Goal: Transaction & Acquisition: Purchase product/service

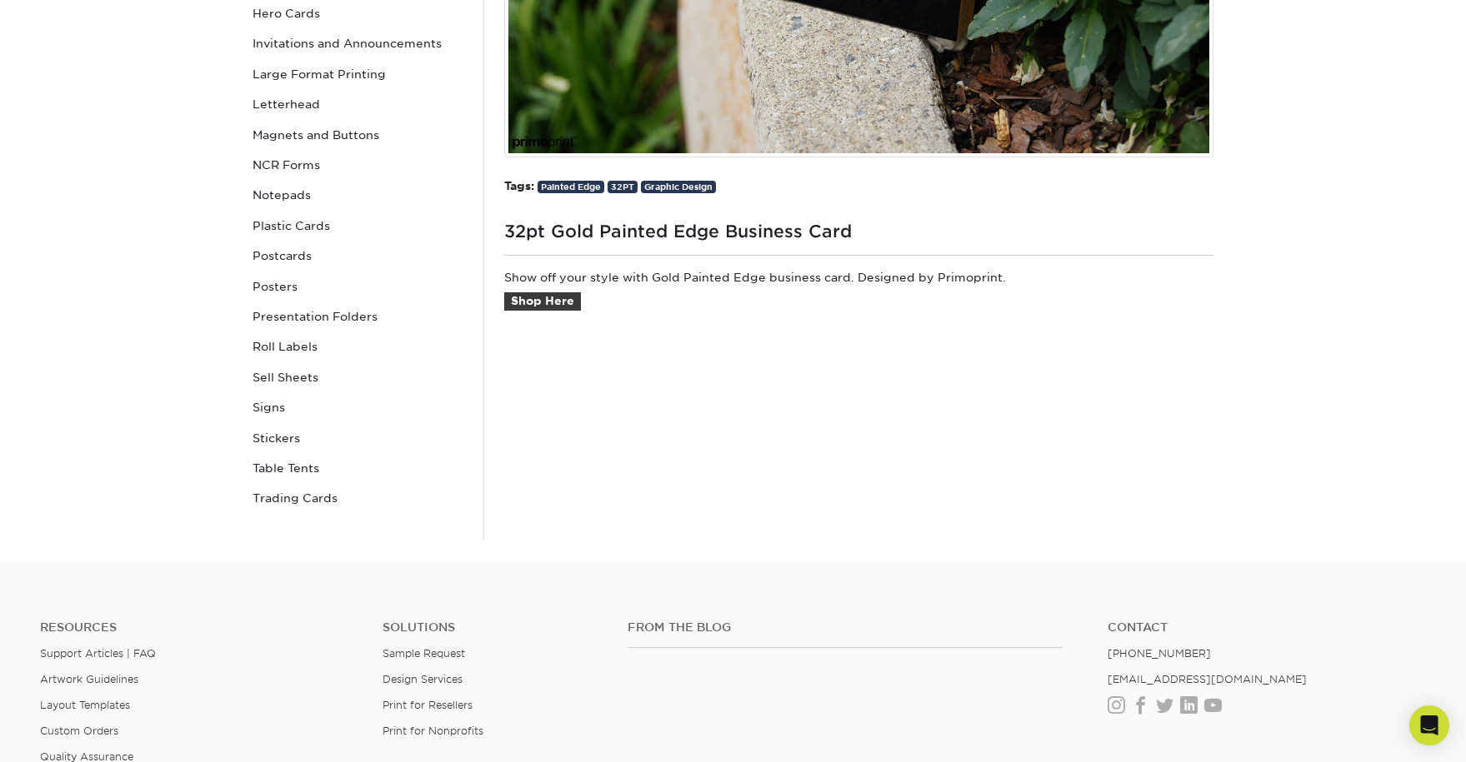
scroll to position [576, 0]
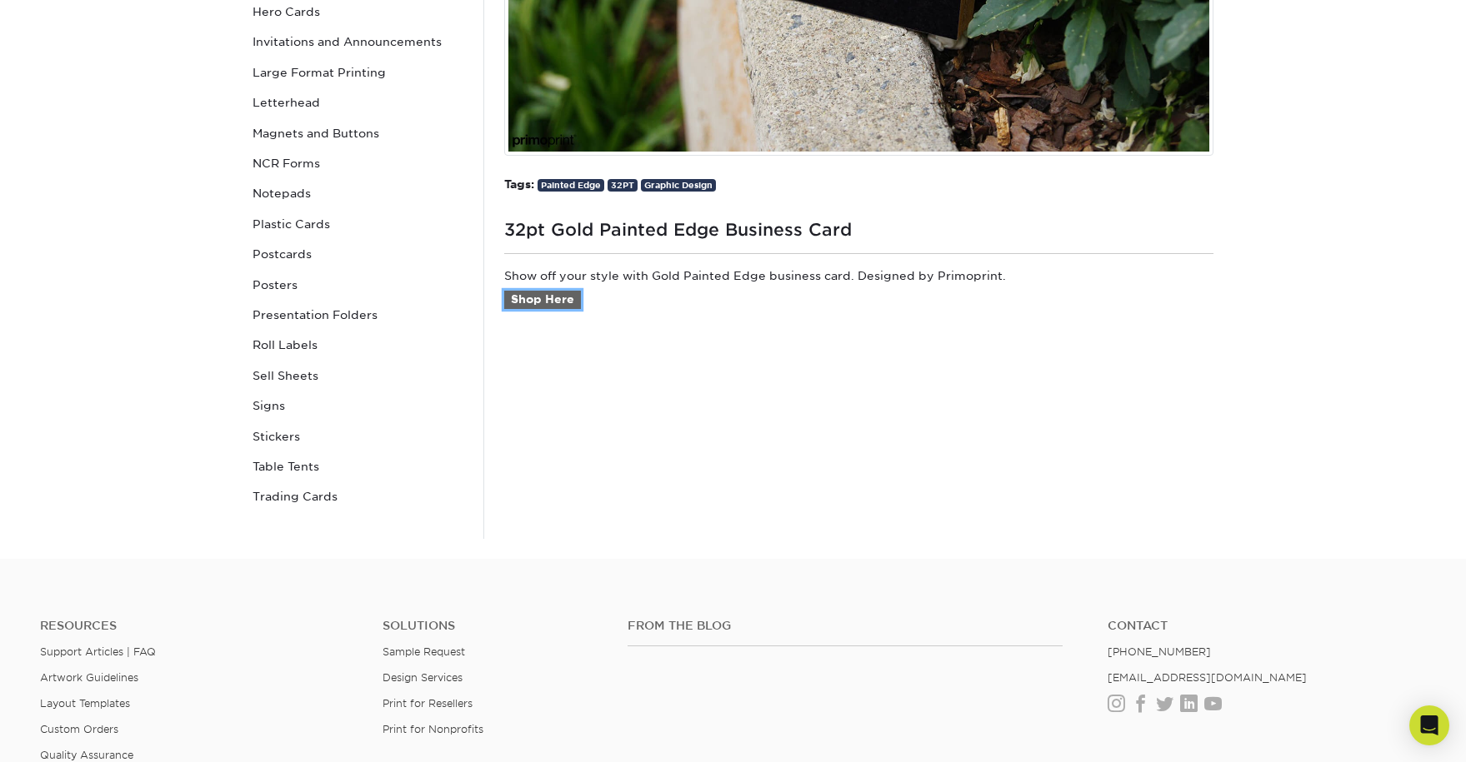
click at [537, 294] on link "Shop Here" at bounding box center [542, 300] width 77 height 18
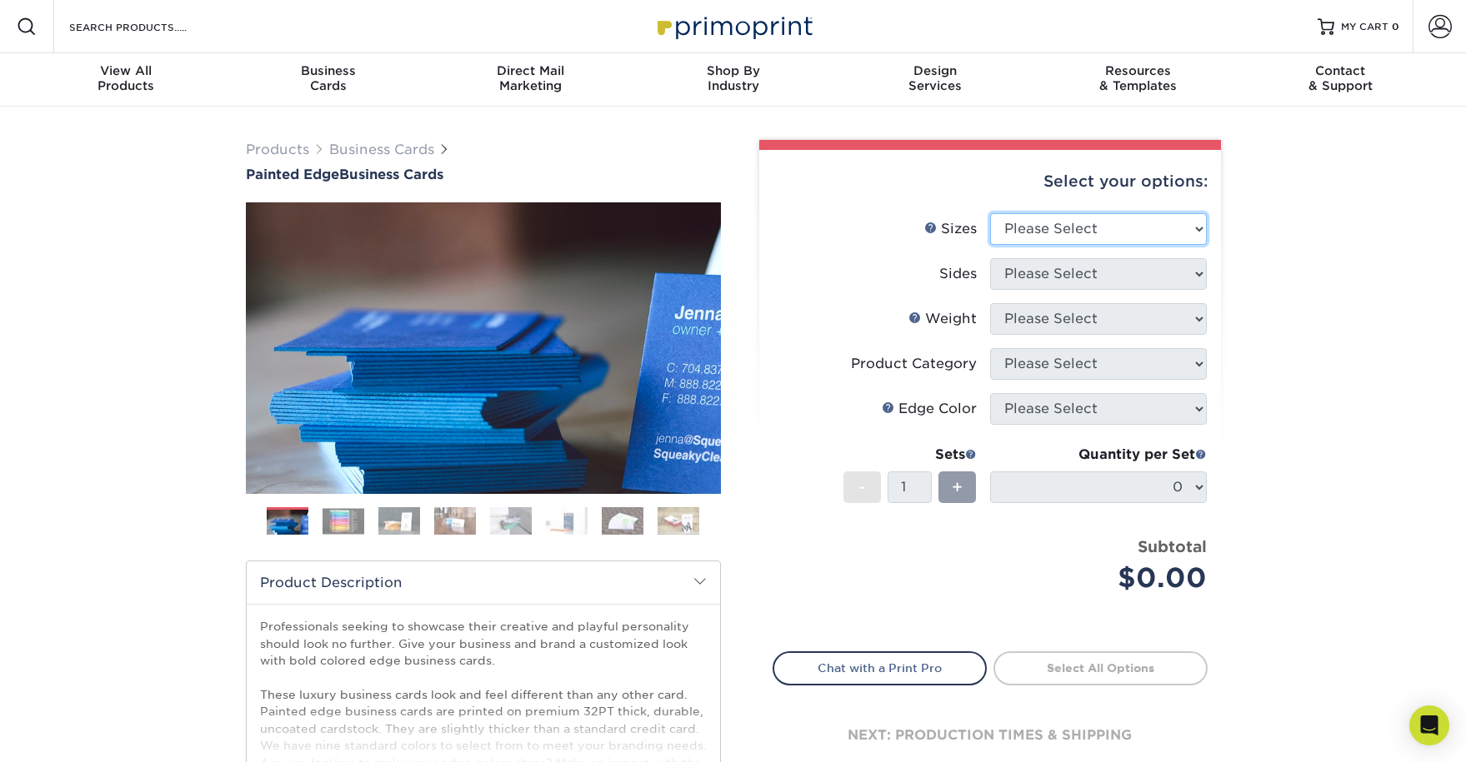
click at [1186, 229] on select "Please Select 2" x 3.5" - Standard 2.125" x 3.375" - European 2.5" x 2.5" - Squ…" at bounding box center [1098, 229] width 217 height 32
select select "2.00x3.50"
click at [990, 213] on select "Please Select 2" x 3.5" - Standard 2.125" x 3.375" - European 2.5" x 2.5" - Squ…" at bounding box center [1098, 229] width 217 height 32
click at [1083, 274] on select "Please Select Print Both Sides Print Front Only" at bounding box center [1098, 274] width 217 height 32
select select "13abbda7-1d64-4f25-8bb2-c179b224825d"
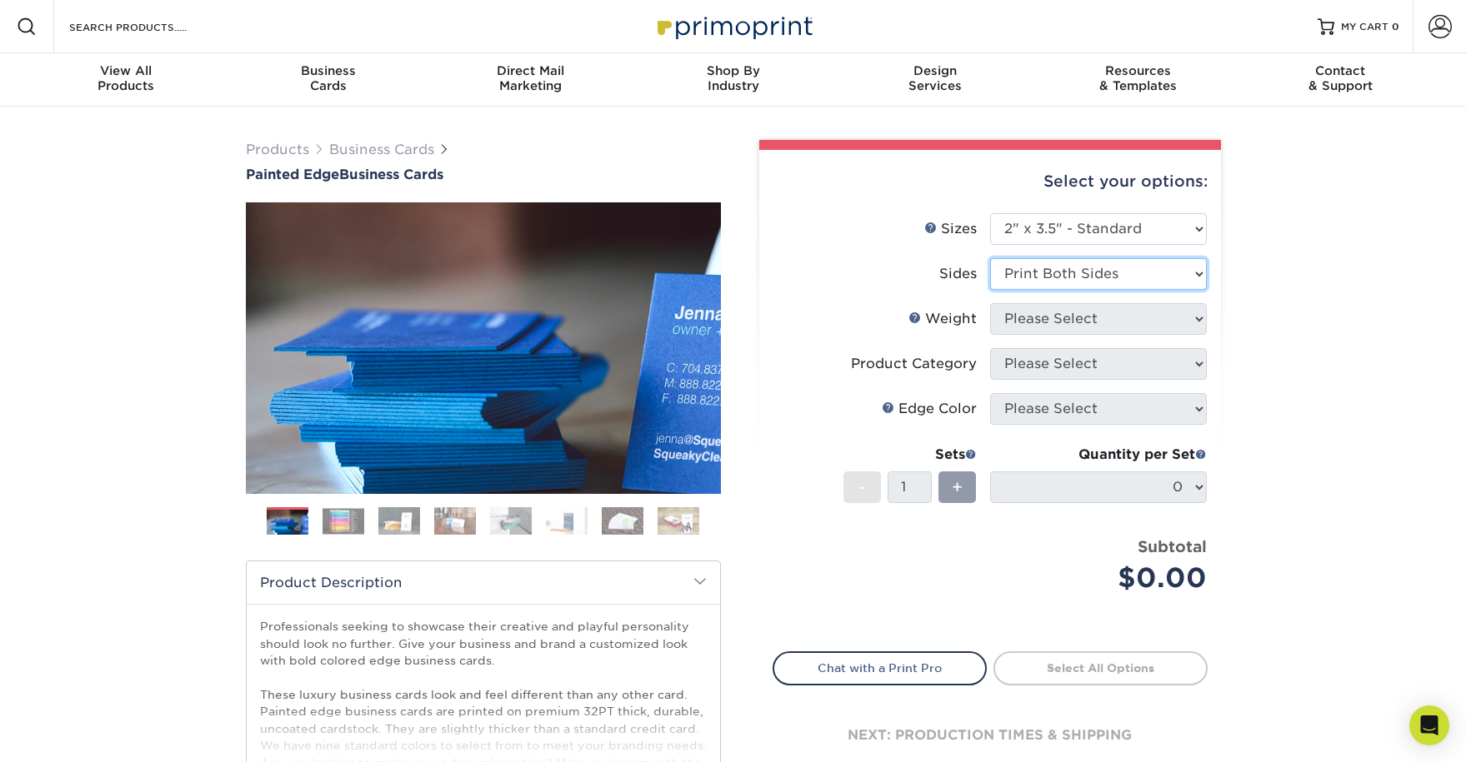
click at [990, 258] on select "Please Select Print Both Sides Print Front Only" at bounding box center [1098, 274] width 217 height 32
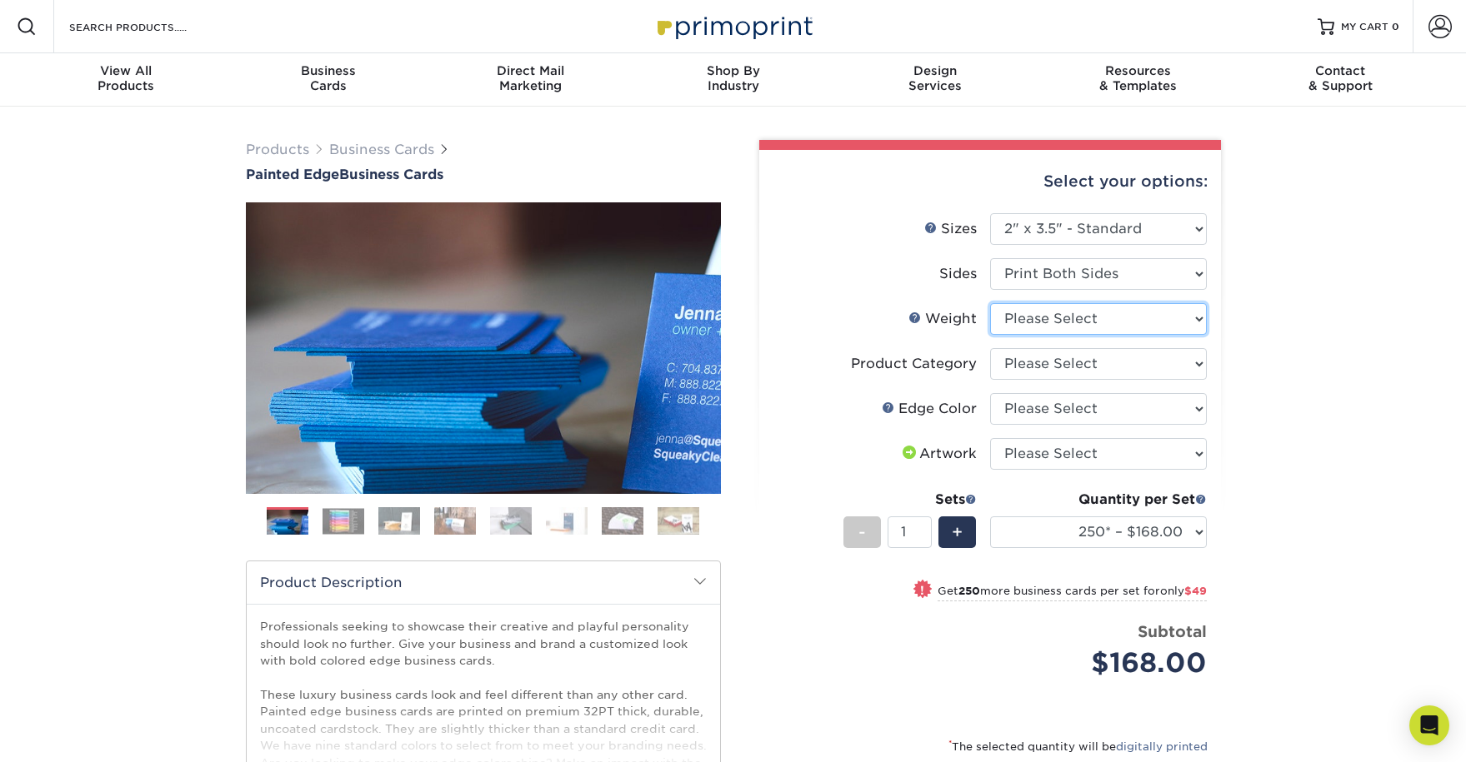
click at [1055, 321] on select "Please Select 32PTUC" at bounding box center [1098, 319] width 217 height 32
select select "32PTUC"
click at [990, 303] on select "Please Select 32PTUC" at bounding box center [1098, 319] width 217 height 32
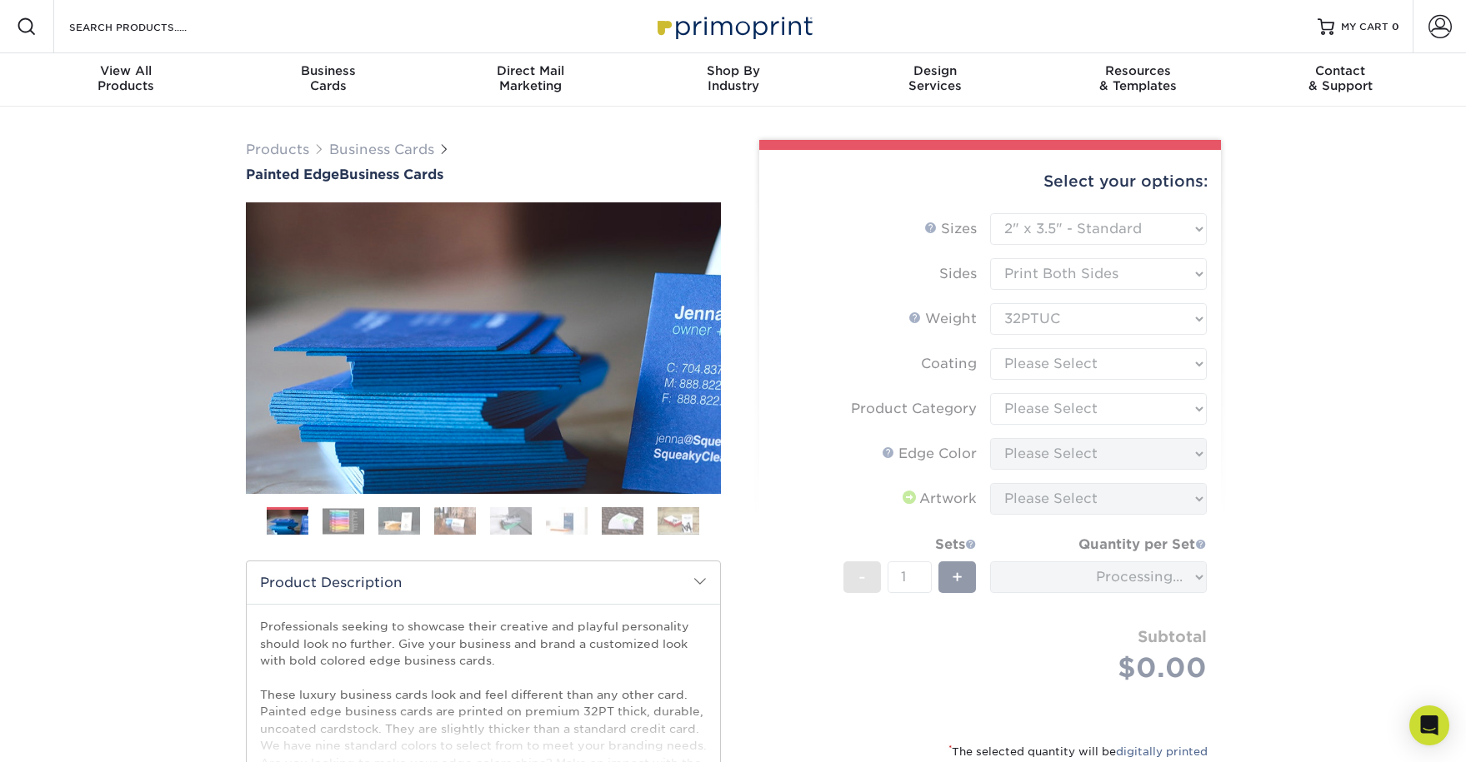
click at [1027, 362] on form "Sizes Help Sizes Please Select 2" x 3.5" - Standard 2.125" x 3.375" - European …" at bounding box center [989, 467] width 435 height 509
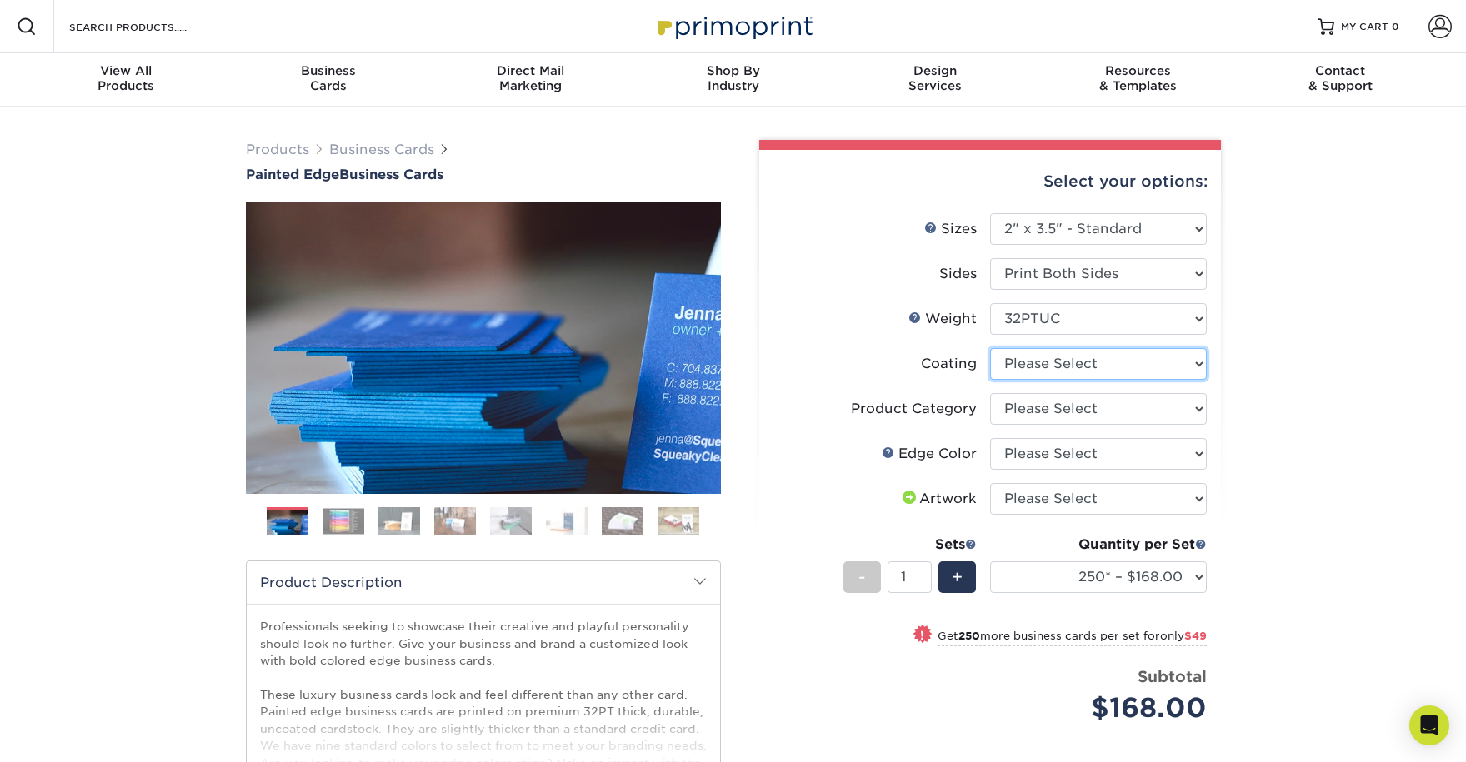
click at [1102, 360] on select at bounding box center [1098, 364] width 217 height 32
select select "3e7618de-abca-4bda-9f97-8b9129e913d8"
click at [990, 348] on select at bounding box center [1098, 364] width 217 height 32
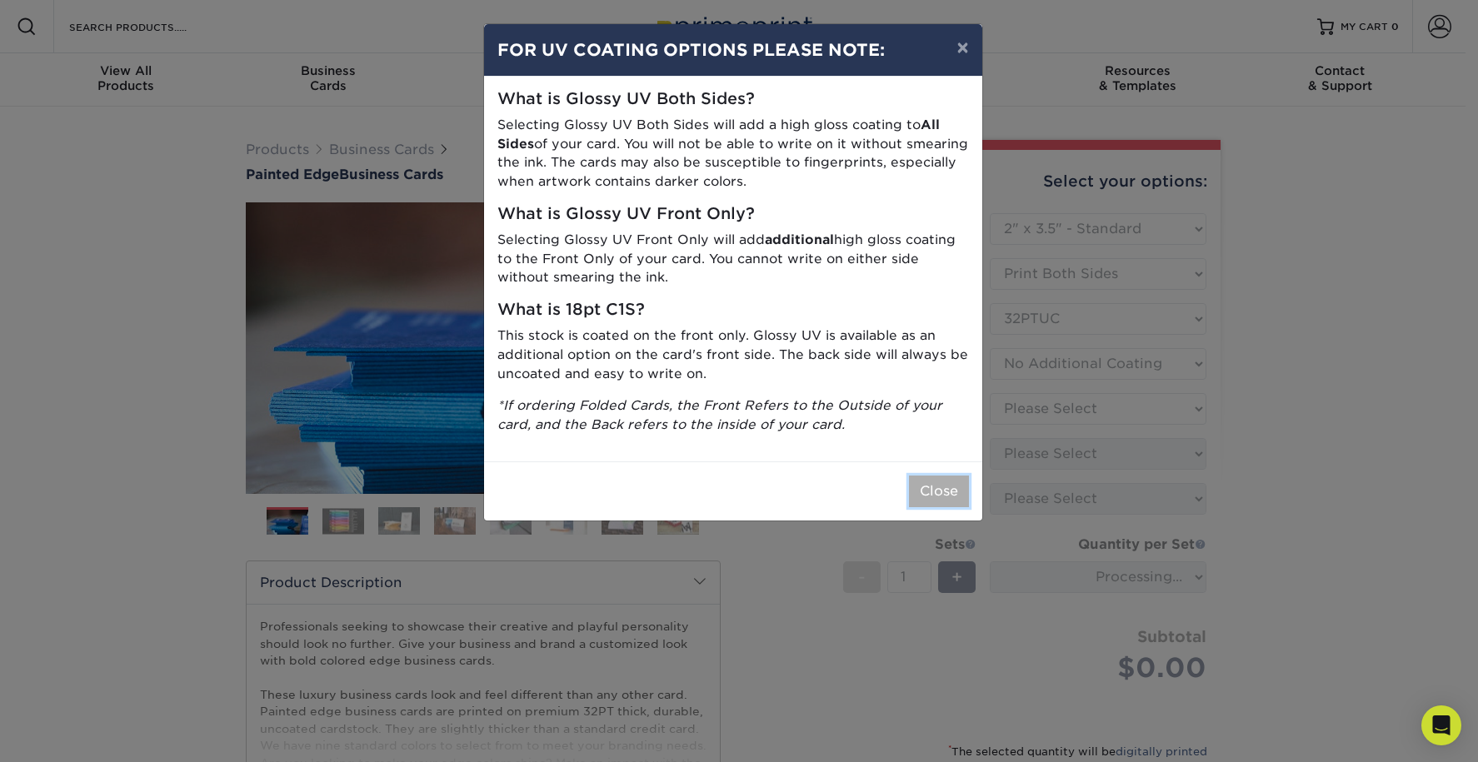
click at [937, 490] on button "Close" at bounding box center [939, 492] width 60 height 32
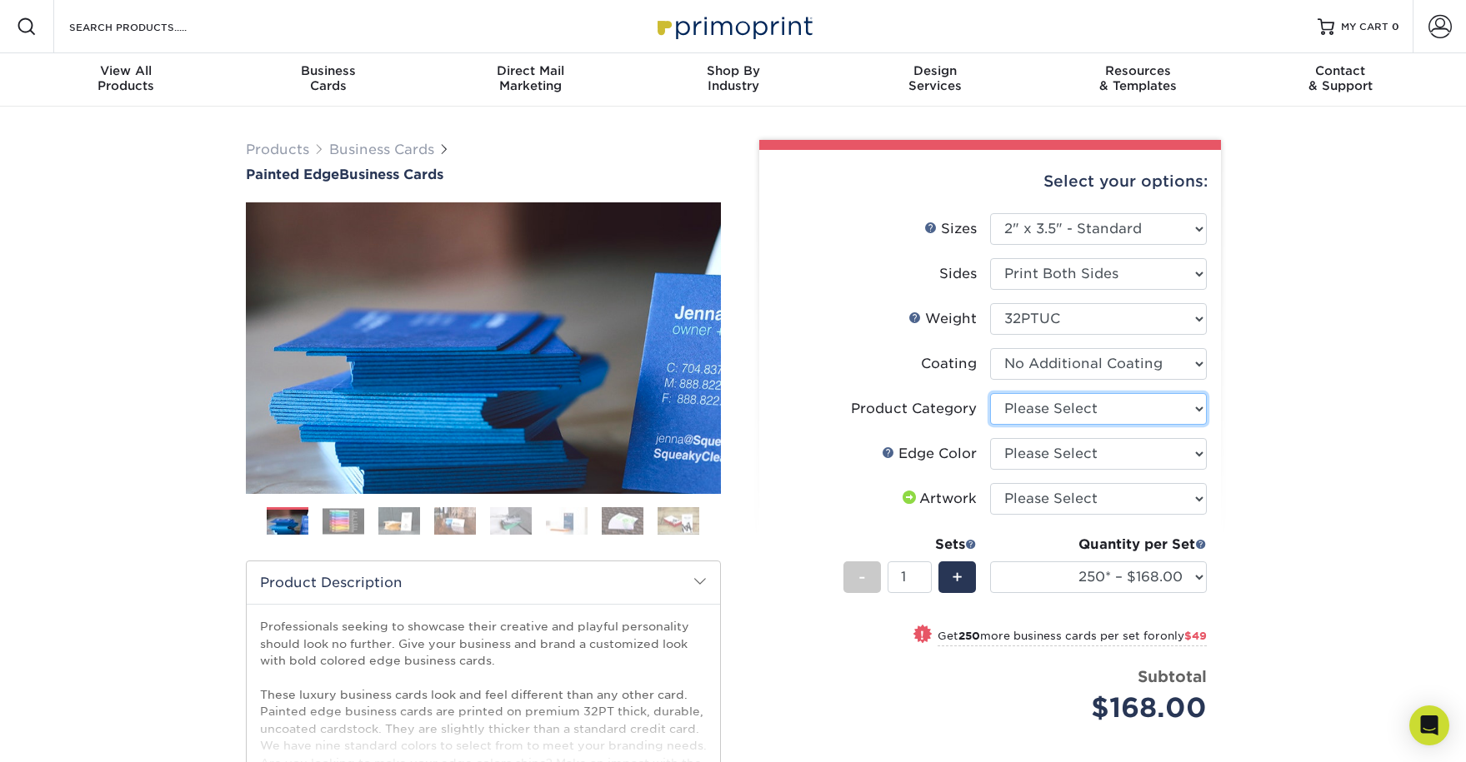
click at [1097, 412] on select "Please Select Business Cards" at bounding box center [1098, 409] width 217 height 32
select select "3b5148f1-0588-4f88-a218-97bcfdce65c1"
click at [990, 393] on select "Please Select Business Cards" at bounding box center [1098, 409] width 217 height 32
click at [1083, 448] on select "Please Select Charcoal Black Brown Blue Pearlescent Blue Pearlescent Gold Pearl…" at bounding box center [1098, 454] width 217 height 32
select select "84f43a64-87e1-46ad-aba1-d69946adcbfc"
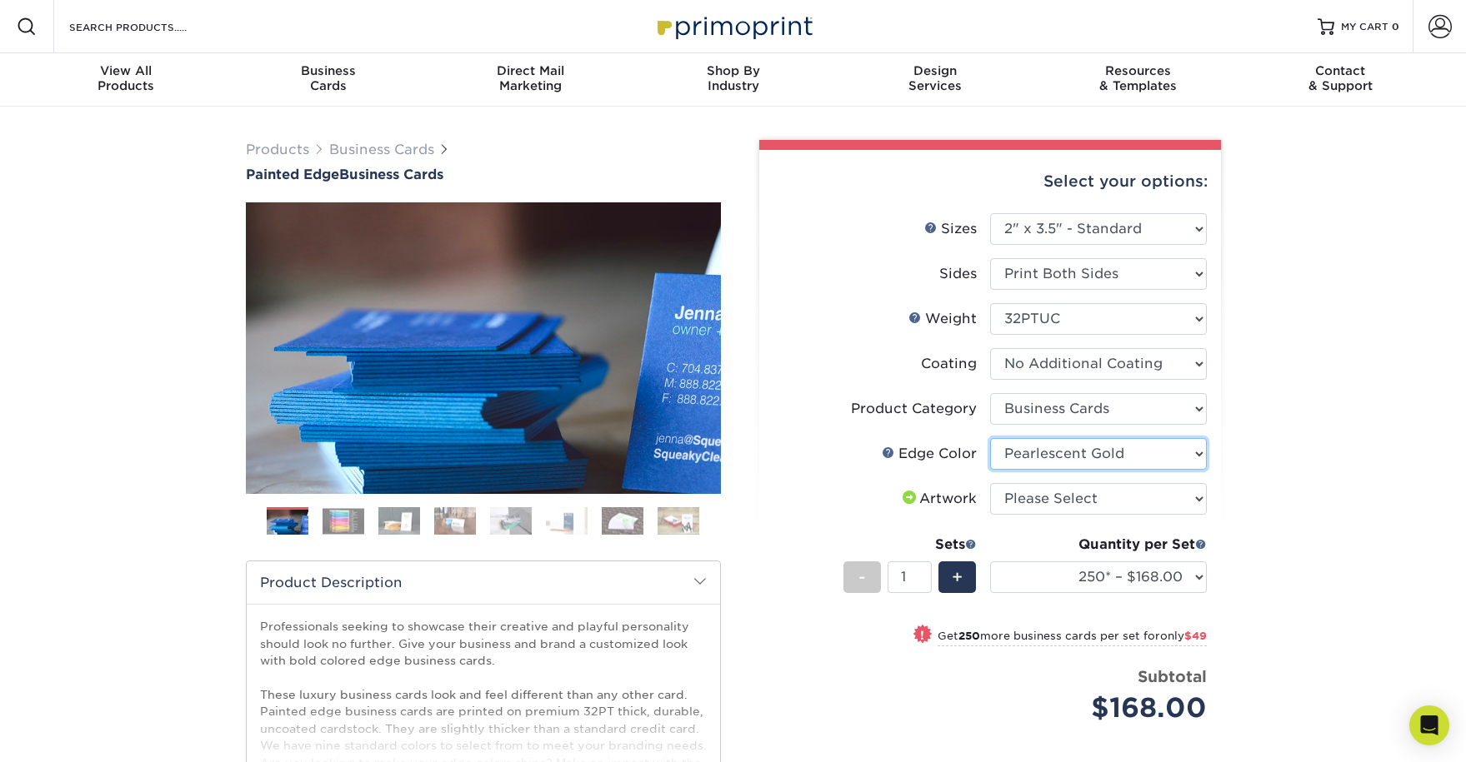
click at [990, 438] on select "Please Select Charcoal Black Brown Blue Pearlescent Blue Pearlescent Gold Pearl…" at bounding box center [1098, 454] width 217 height 32
click at [1143, 502] on select "Please Select I will upload files I need a design - $100" at bounding box center [1098, 499] width 217 height 32
select select "upload"
click at [990, 483] on select "Please Select I will upload files I need a design - $100" at bounding box center [1098, 499] width 217 height 32
click at [402, 520] on img at bounding box center [399, 521] width 42 height 29
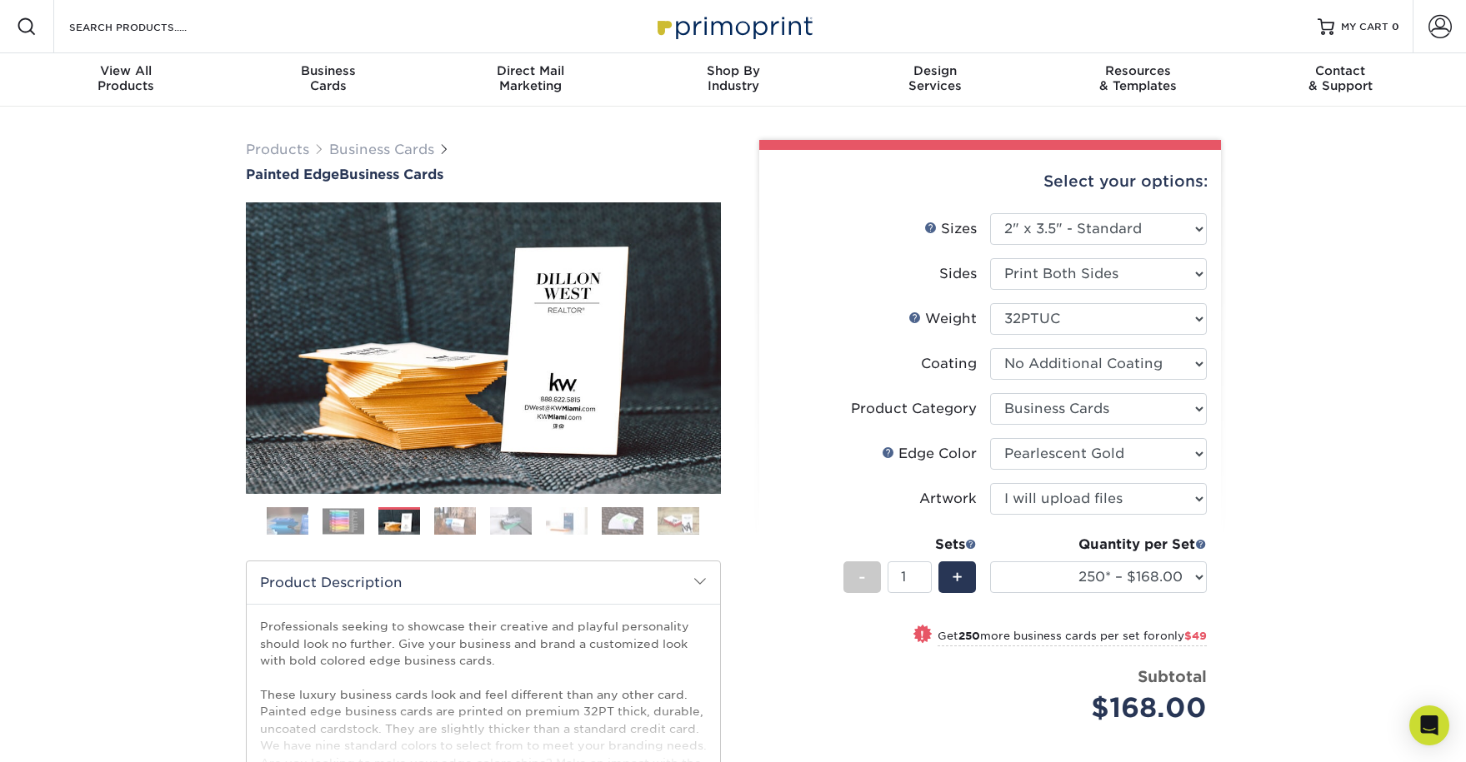
drag, startPoint x: 1449, startPoint y: 278, endPoint x: 1471, endPoint y: 273, distance: 22.2
click at [1450, 278] on div "Products Business Cards Painted Edge Business Cards Previous Next" at bounding box center [733, 558] width 1466 height 902
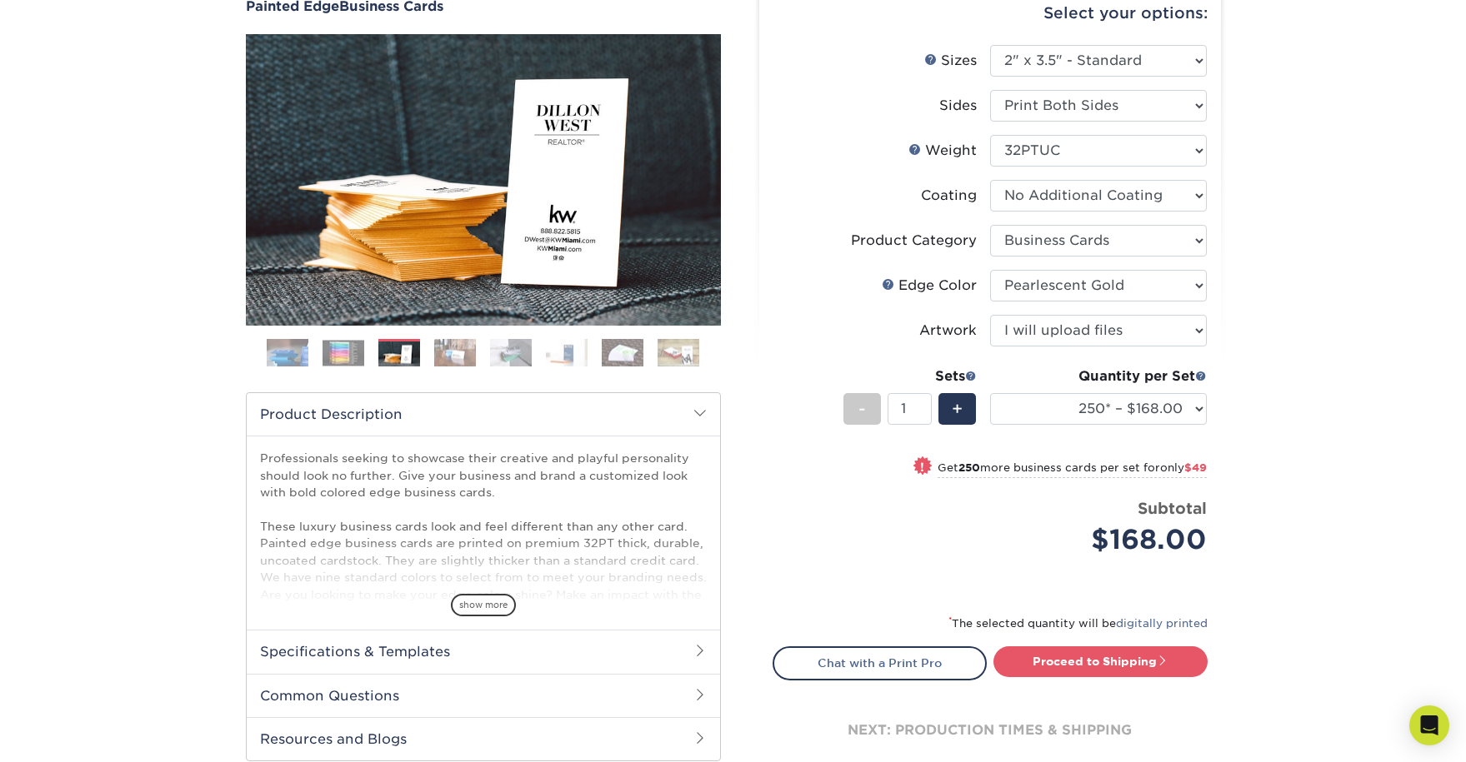
scroll to position [165, 0]
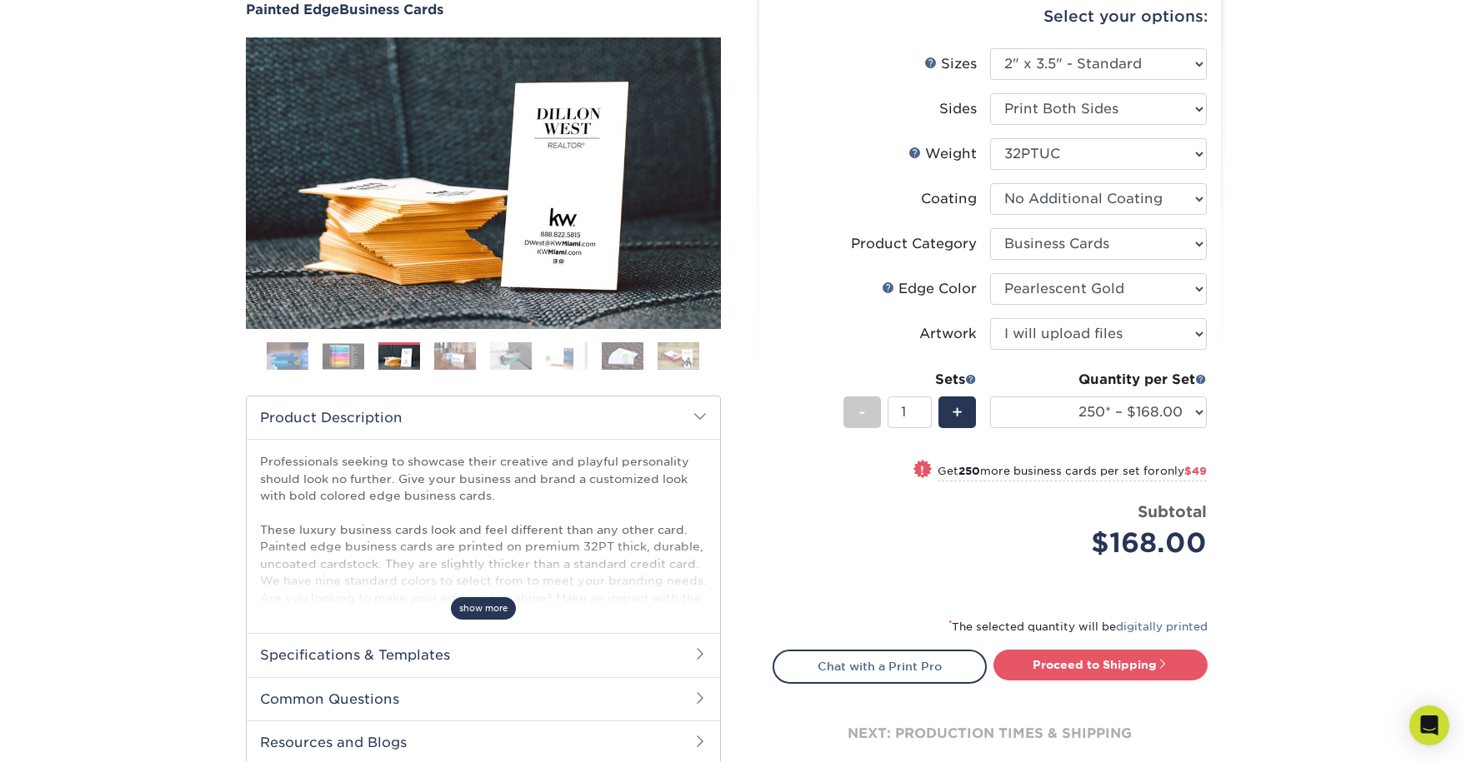
click at [491, 612] on span "show more" at bounding box center [483, 608] width 65 height 22
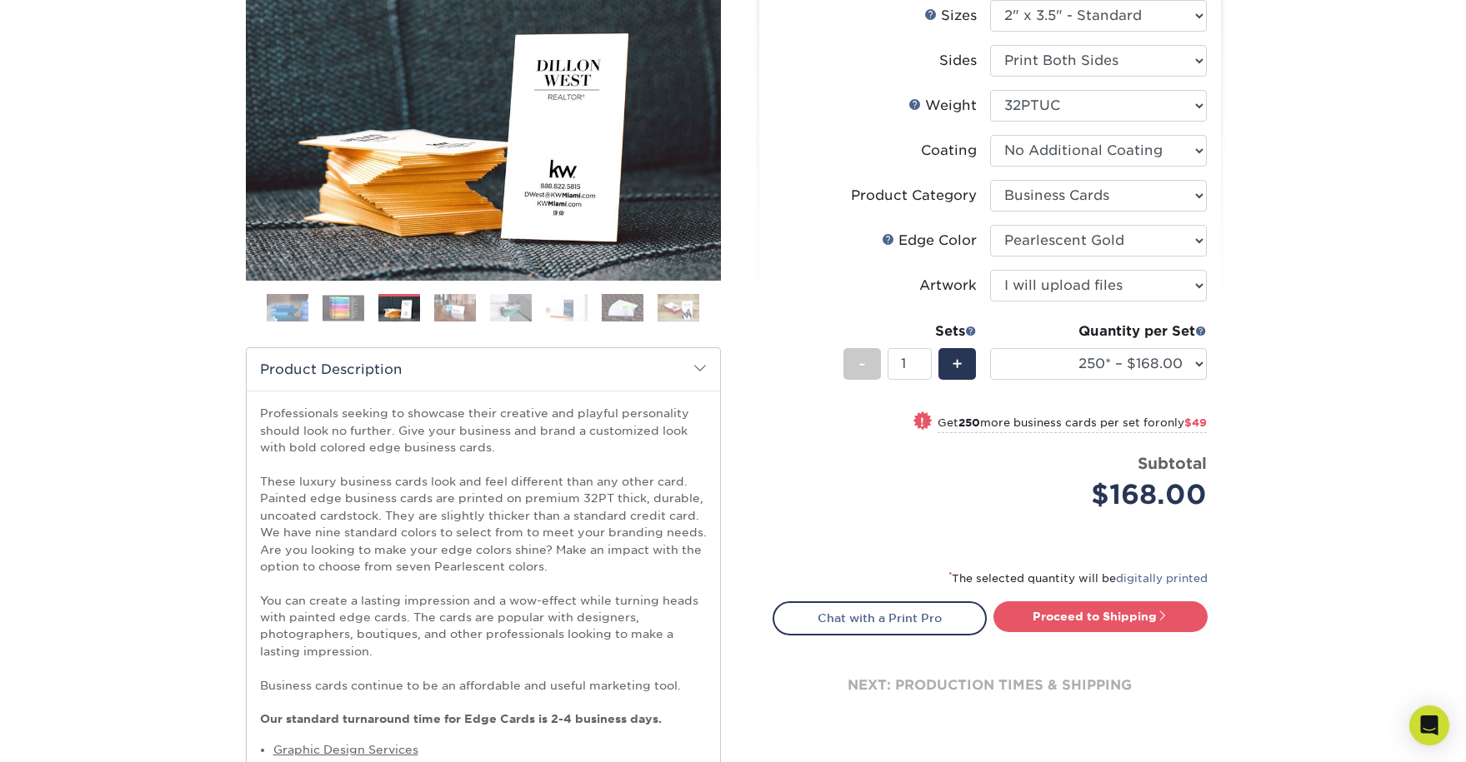
scroll to position [215, 0]
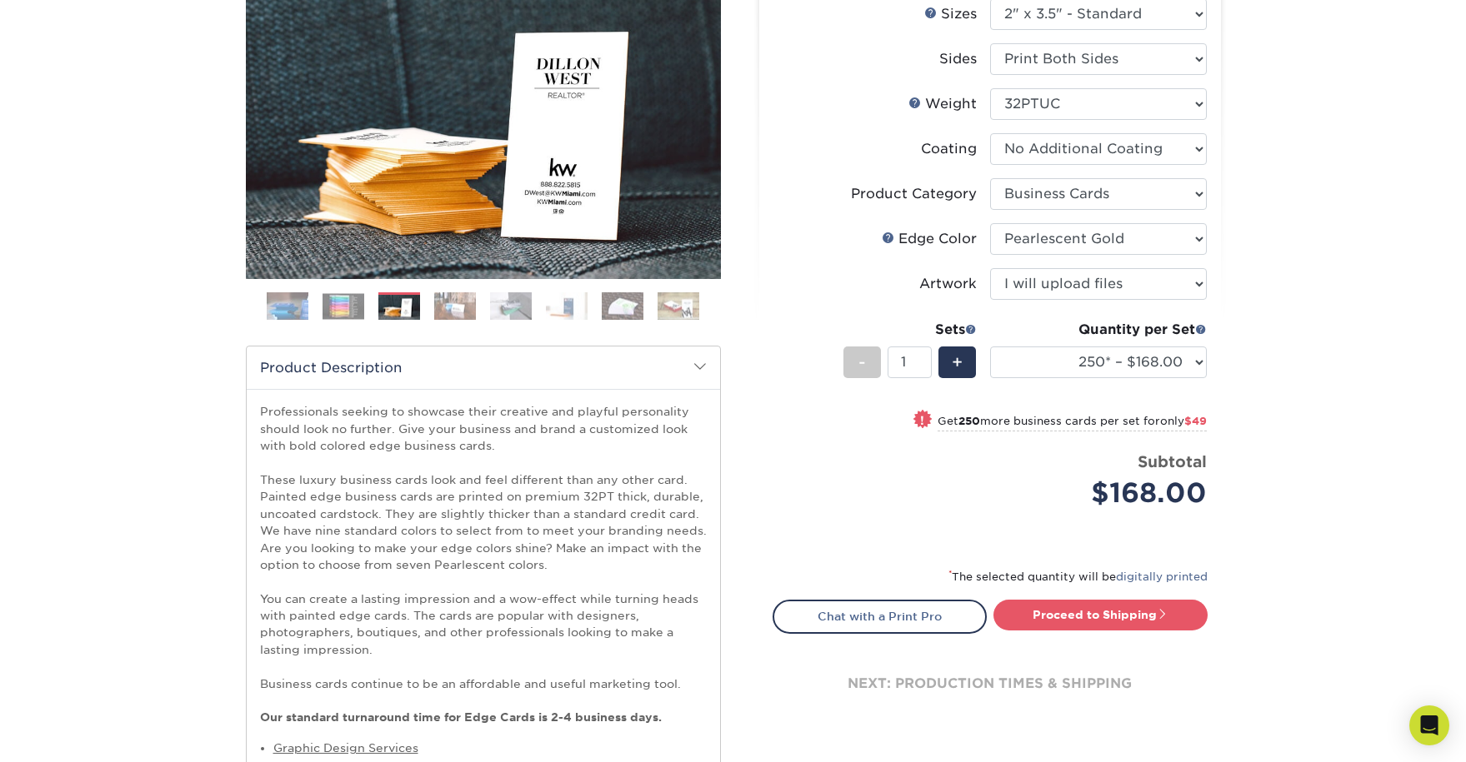
click at [1443, 441] on div "Products Business Cards Painted Edge Business Cards Previous Next" at bounding box center [733, 448] width 1466 height 1113
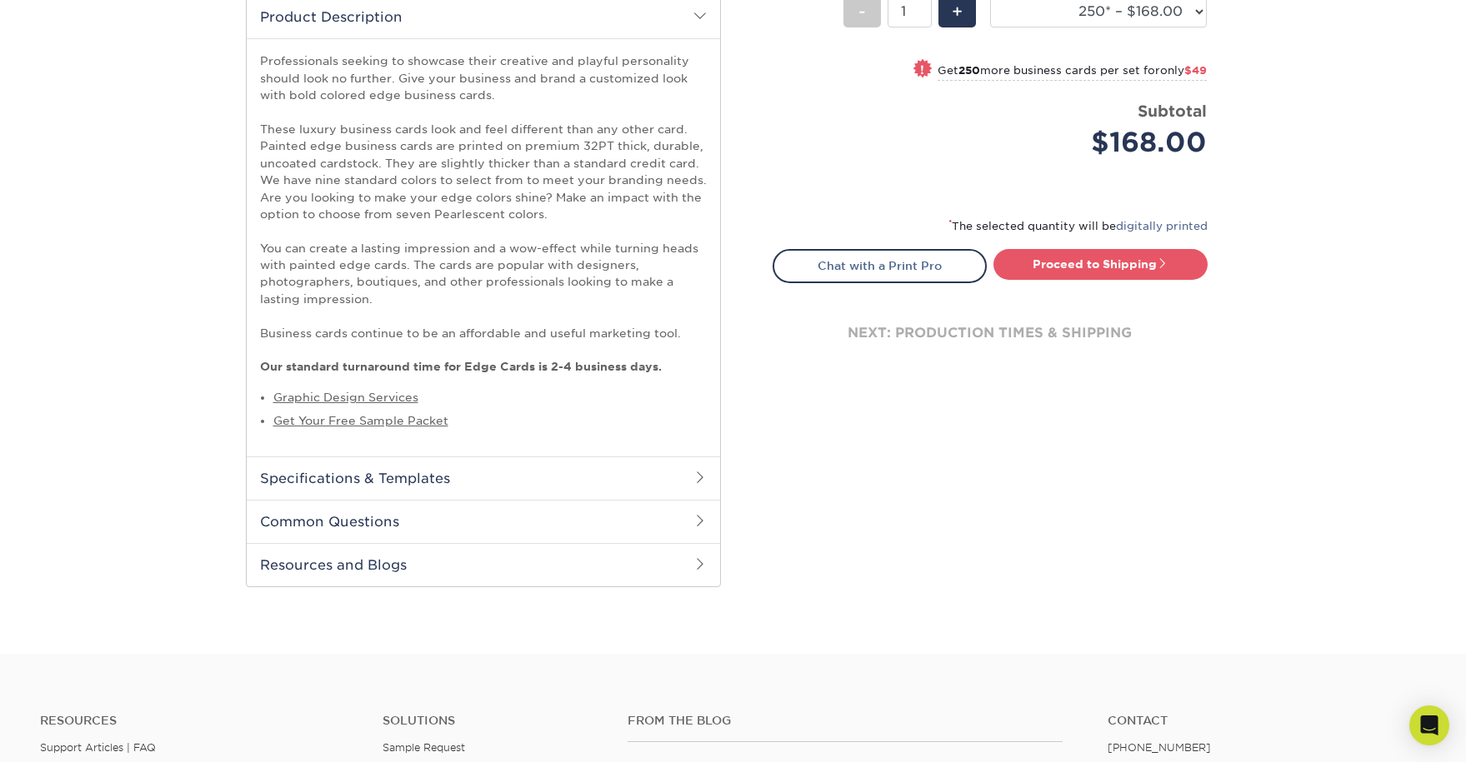
scroll to position [577, 0]
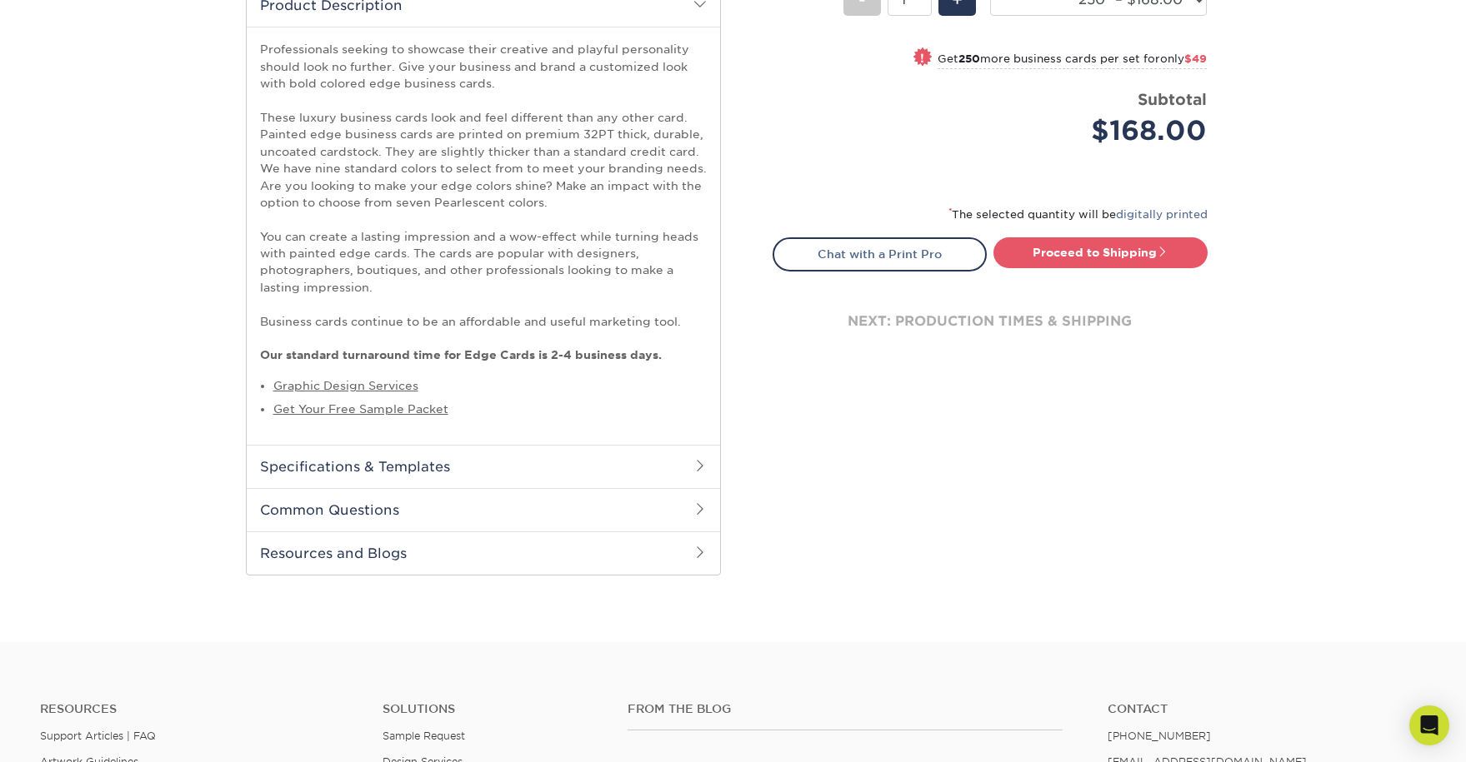
click at [693, 465] on span at bounding box center [699, 465] width 13 height 13
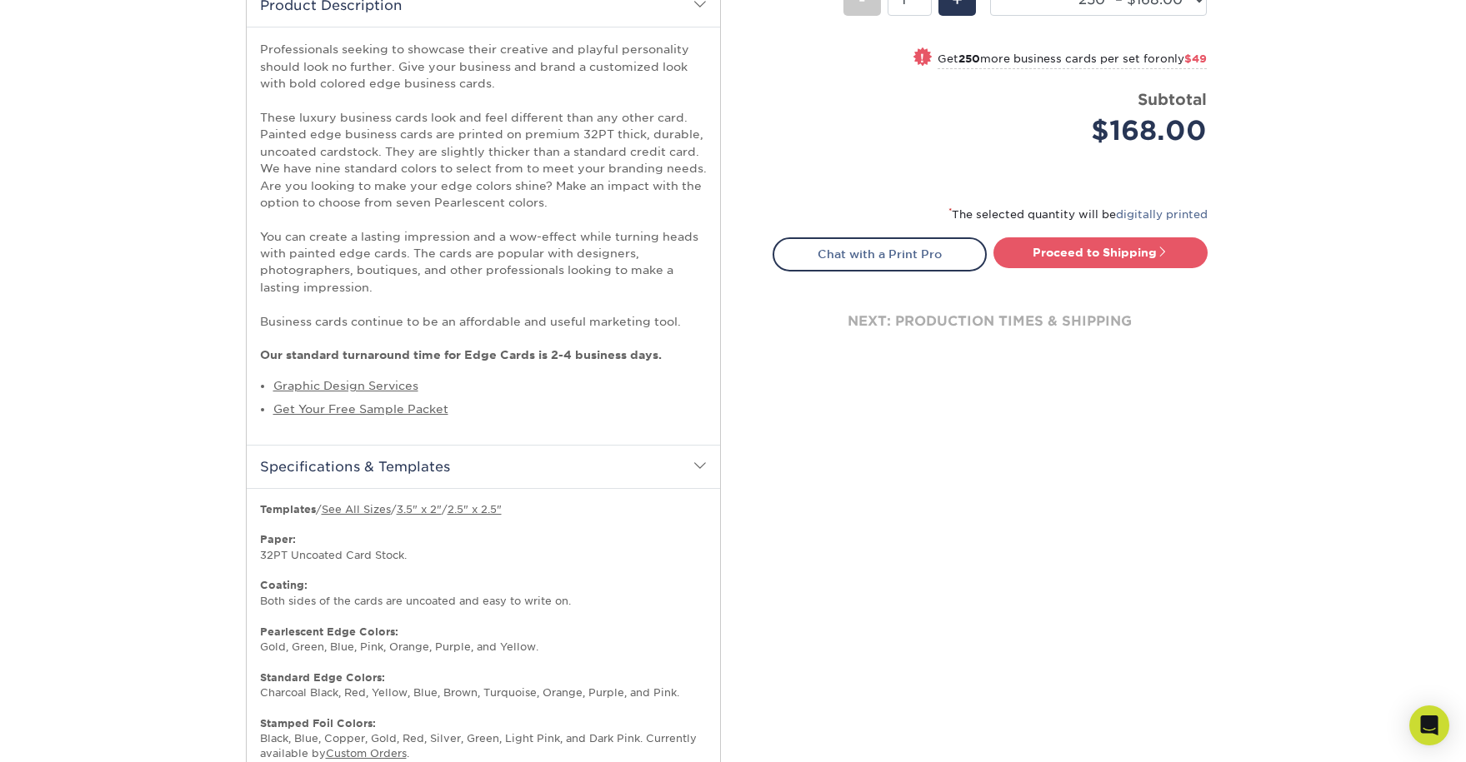
drag, startPoint x: 1159, startPoint y: 458, endPoint x: 1178, endPoint y: 442, distance: 24.9
click at [1156, 459] on div "Select your options: Sizes Help Sizes Please Select 2" x 3.5" - Standard" at bounding box center [983, 316] width 500 height 1506
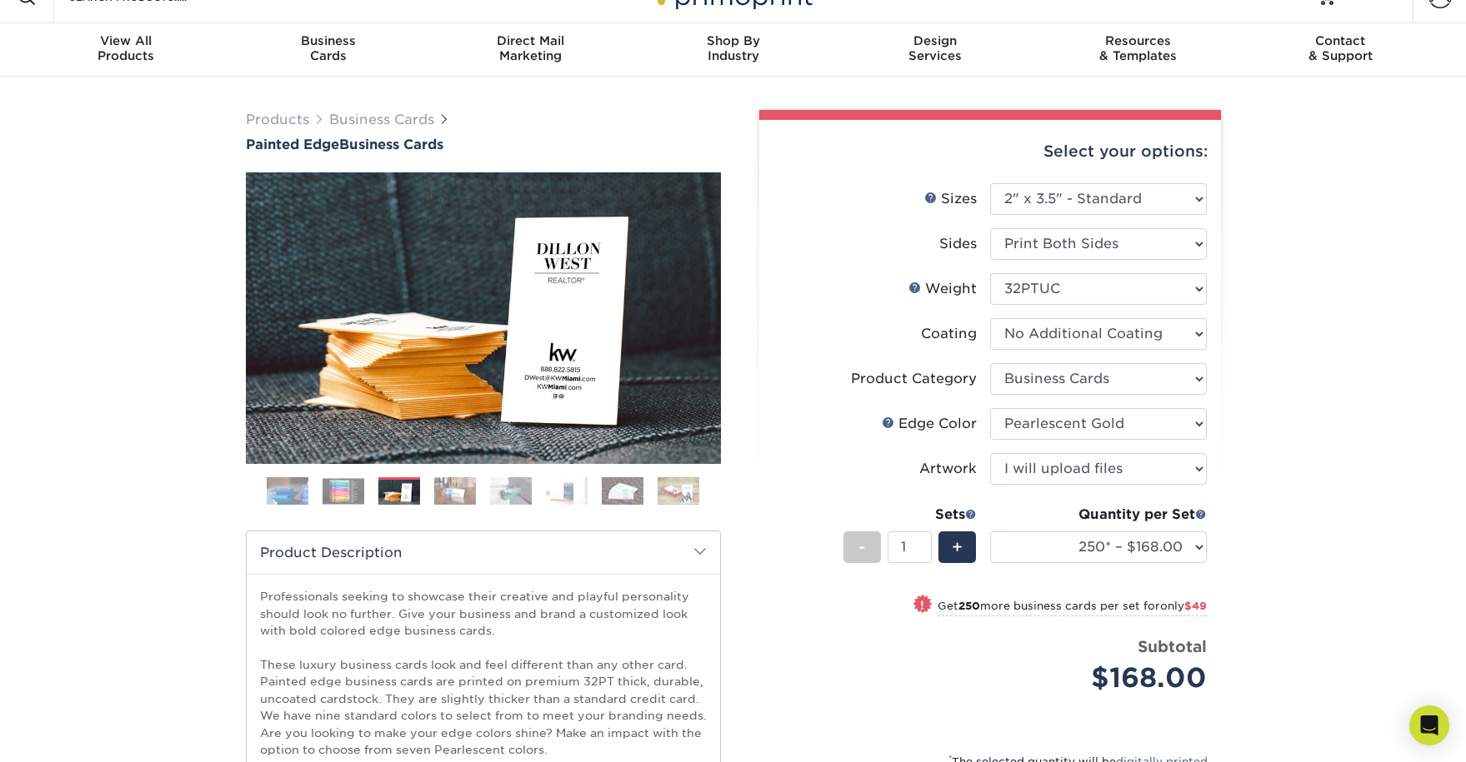
scroll to position [32, 0]
